Goal: Information Seeking & Learning: Learn about a topic

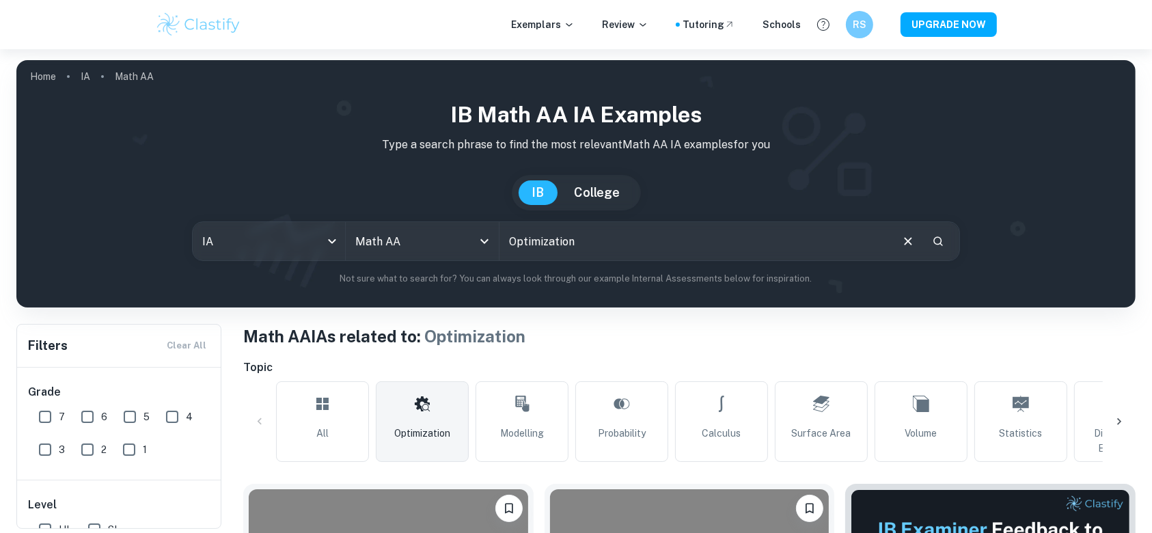
click at [443, 428] on span "Optimization" at bounding box center [422, 433] width 56 height 15
